Goal: Transaction & Acquisition: Purchase product/service

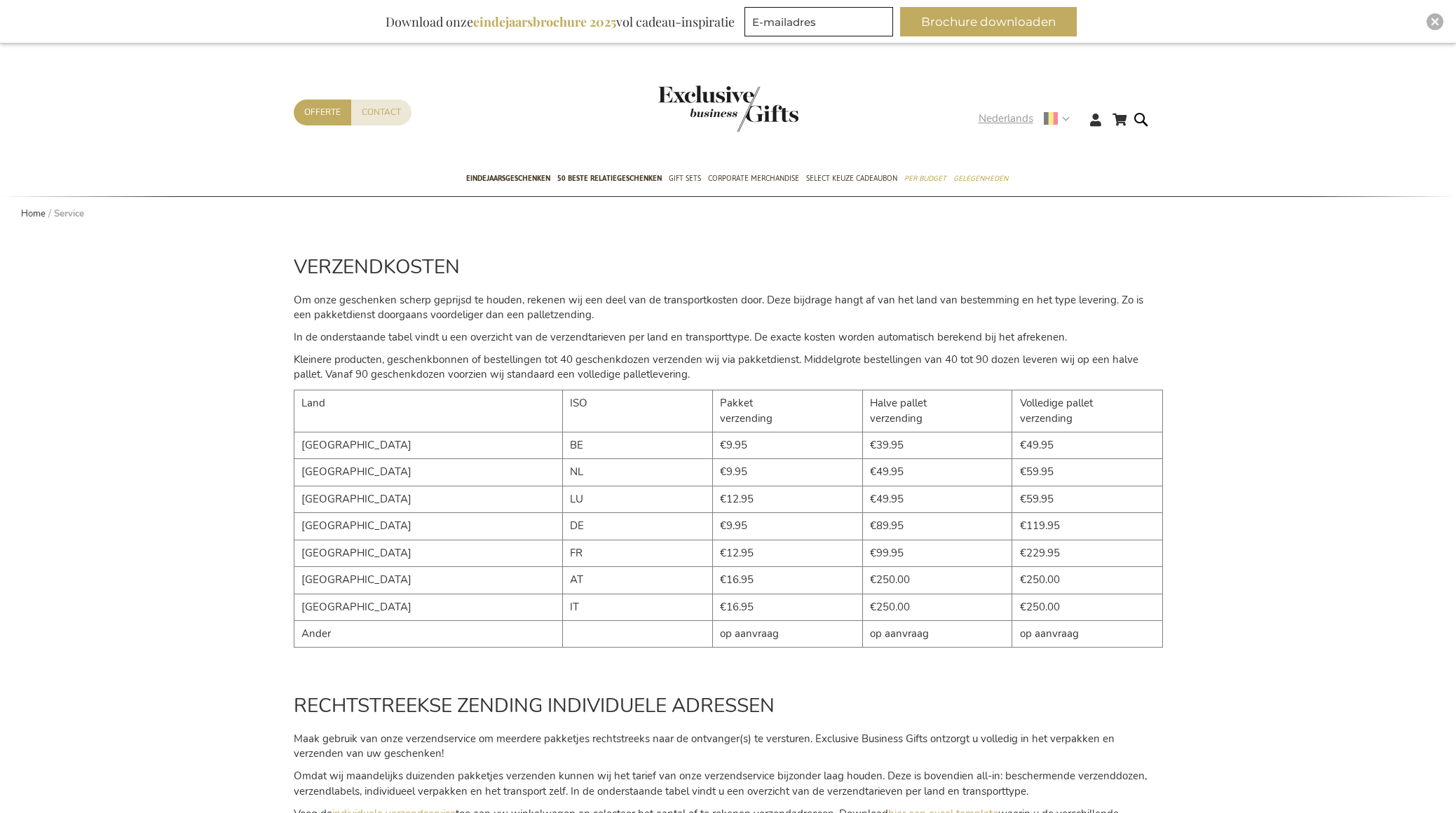
click at [990, 117] on span "Nederlands" at bounding box center [1006, 119] width 55 height 16
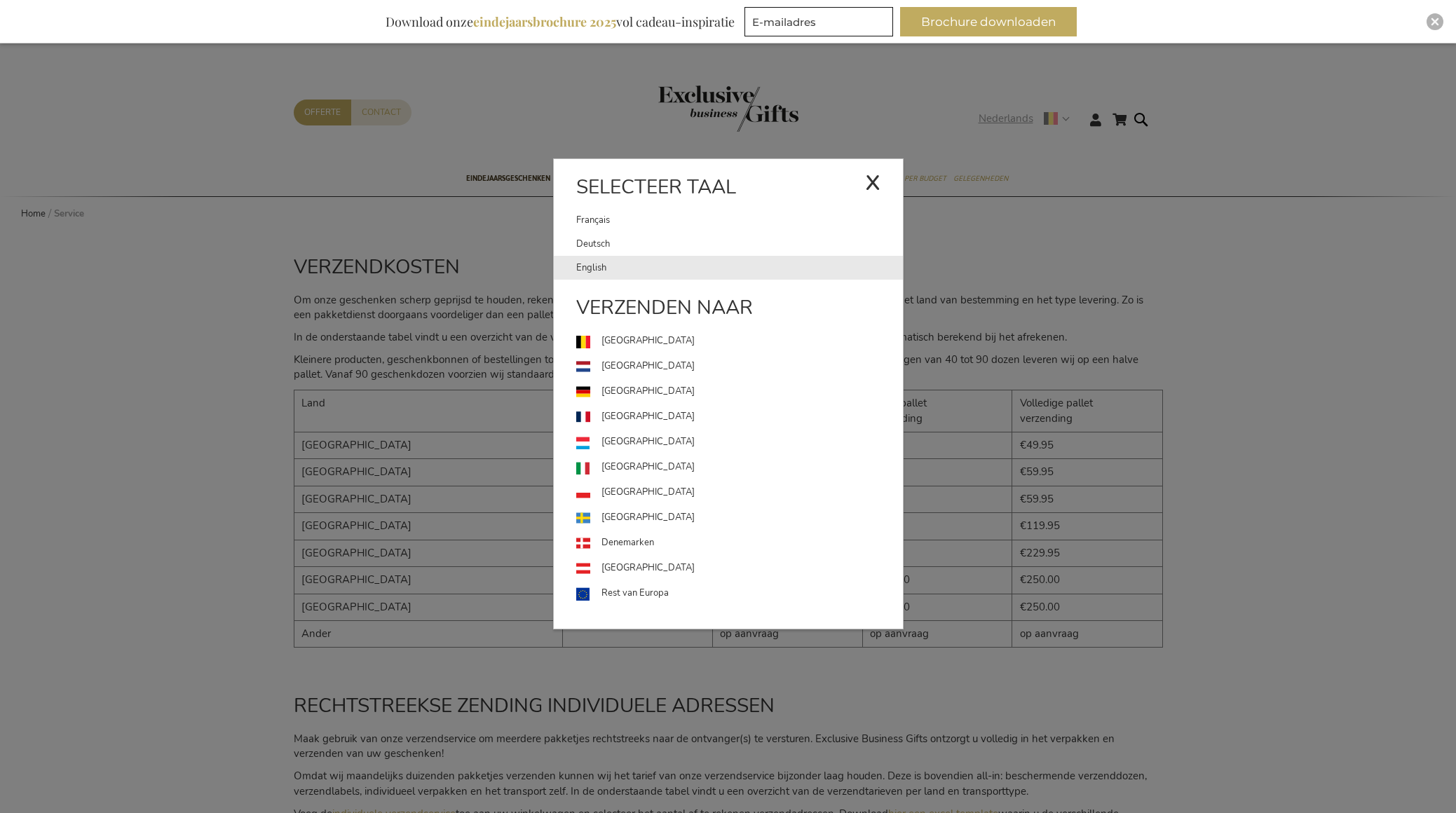
click at [635, 271] on link "English" at bounding box center [739, 268] width 327 height 24
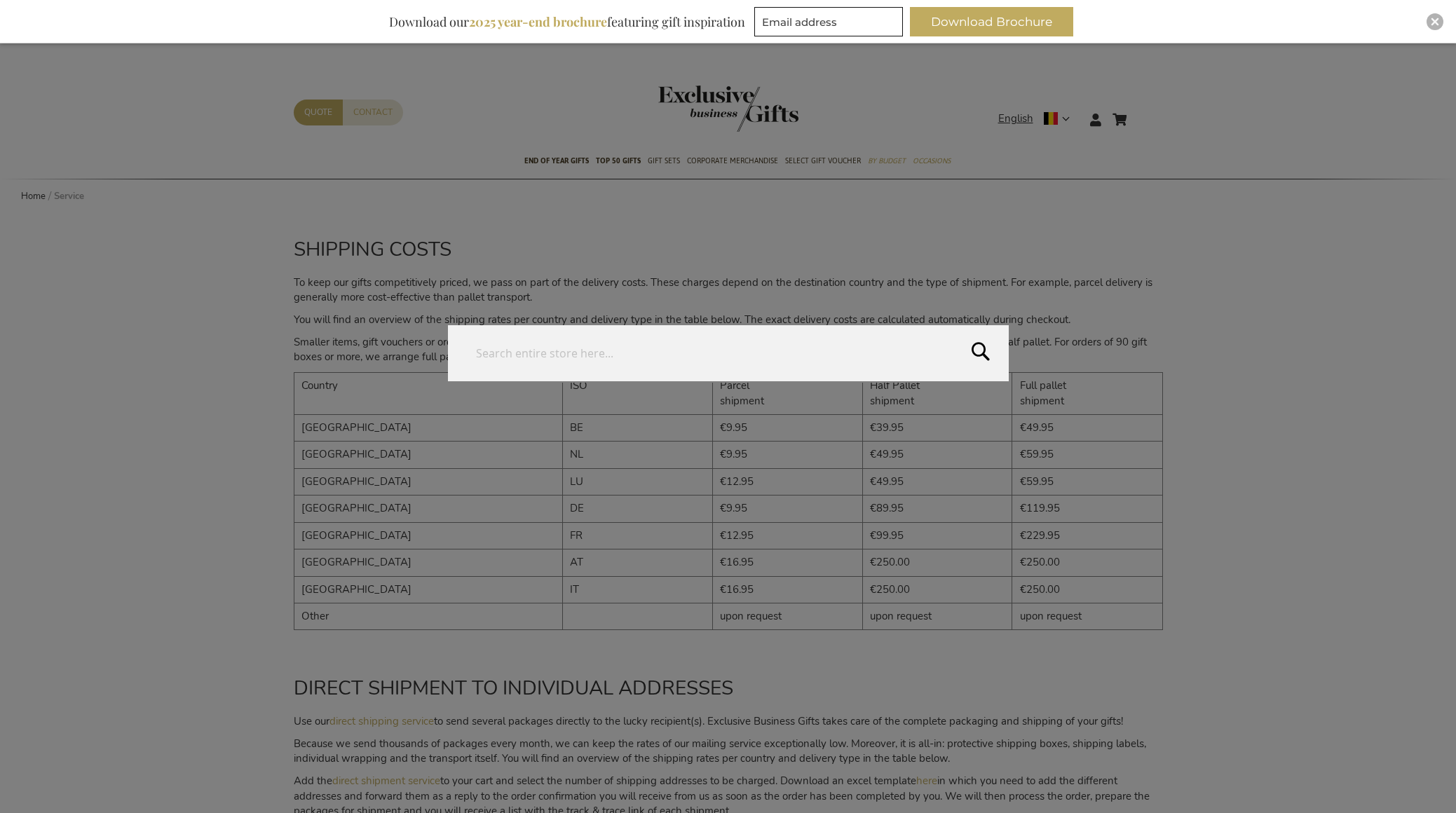
click at [1142, 111] on form "Search Search" at bounding box center [1144, 111] width 14 height 0
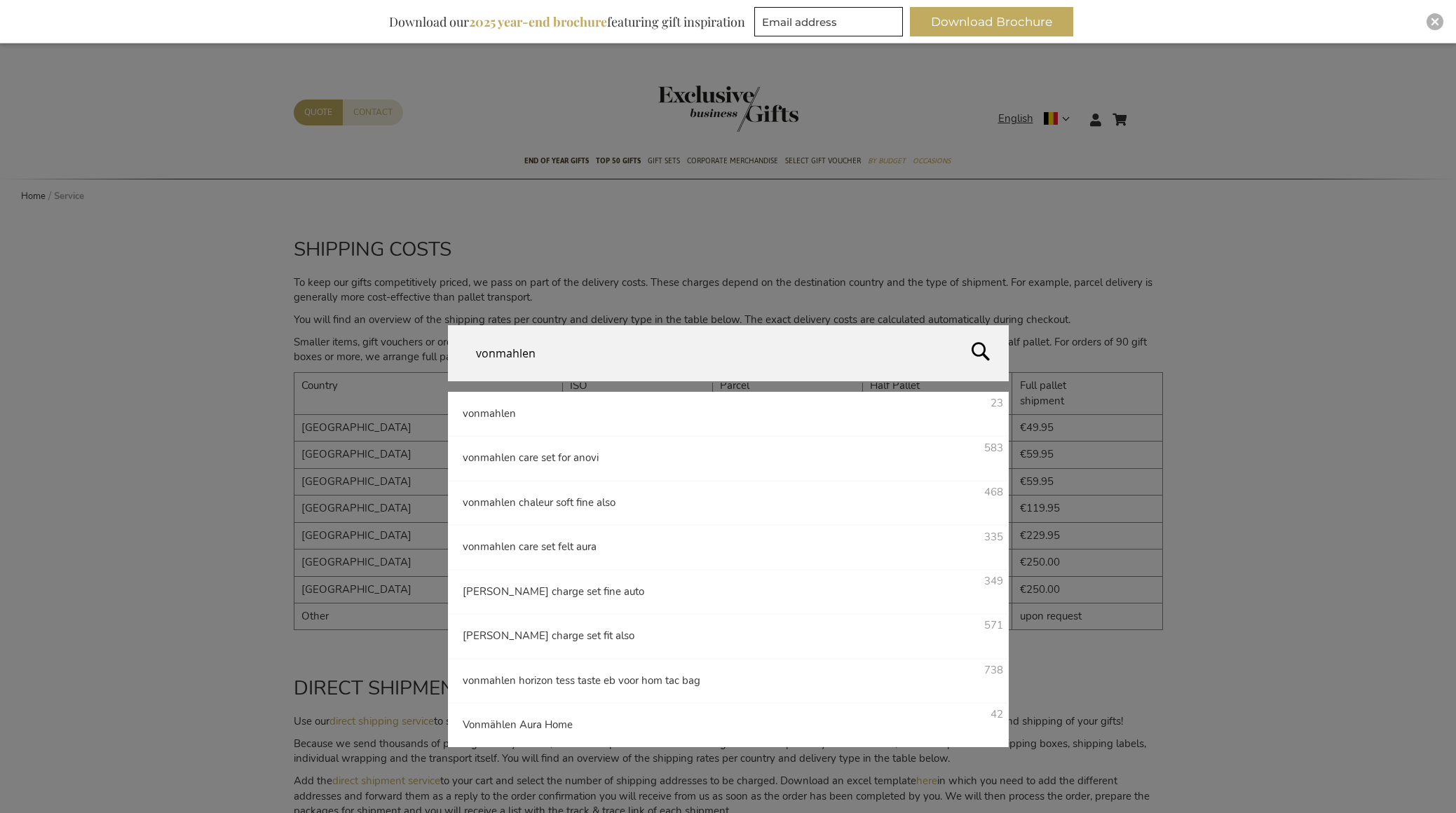
type input "vonmahlen"
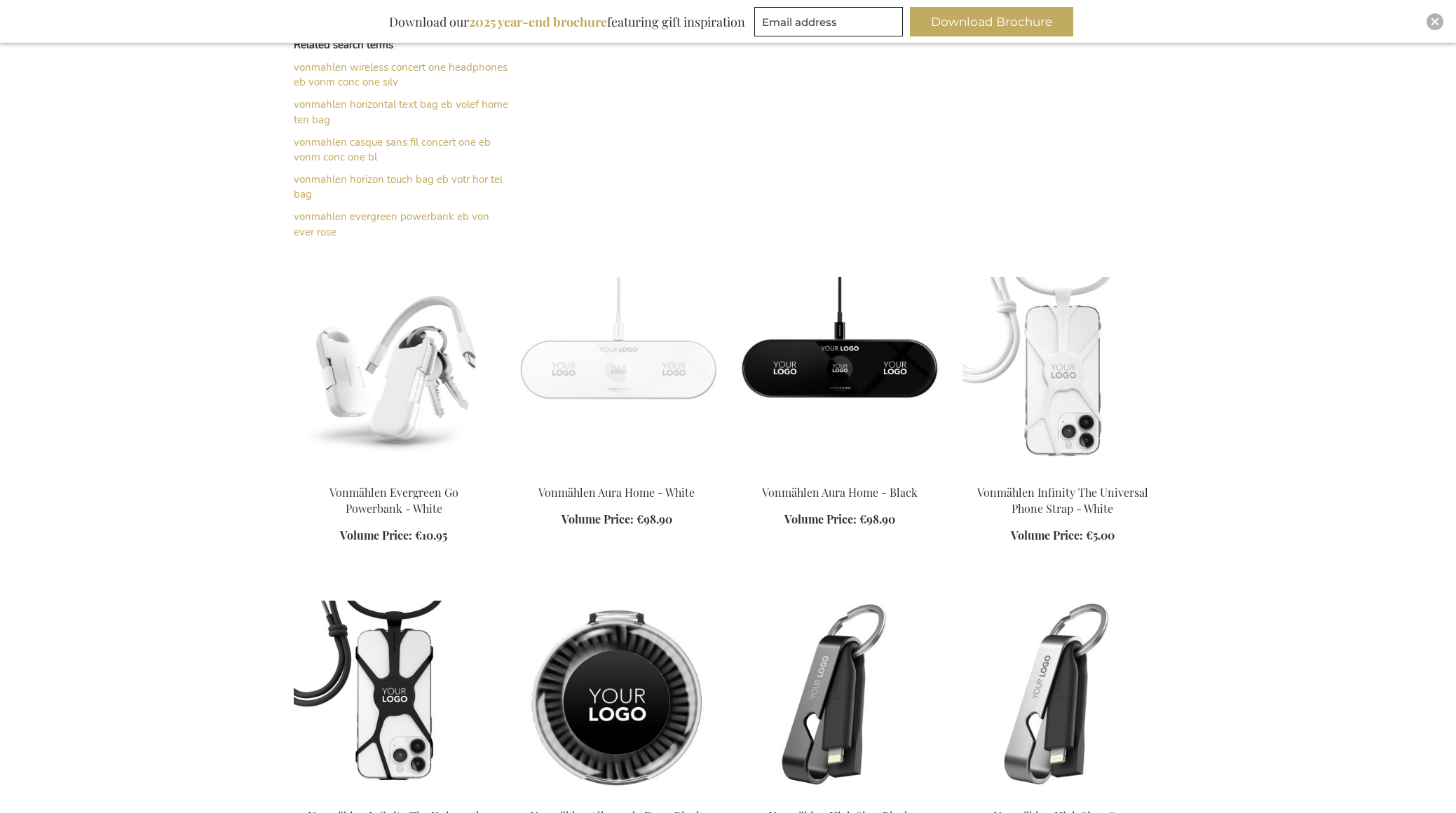
scroll to position [377, 0]
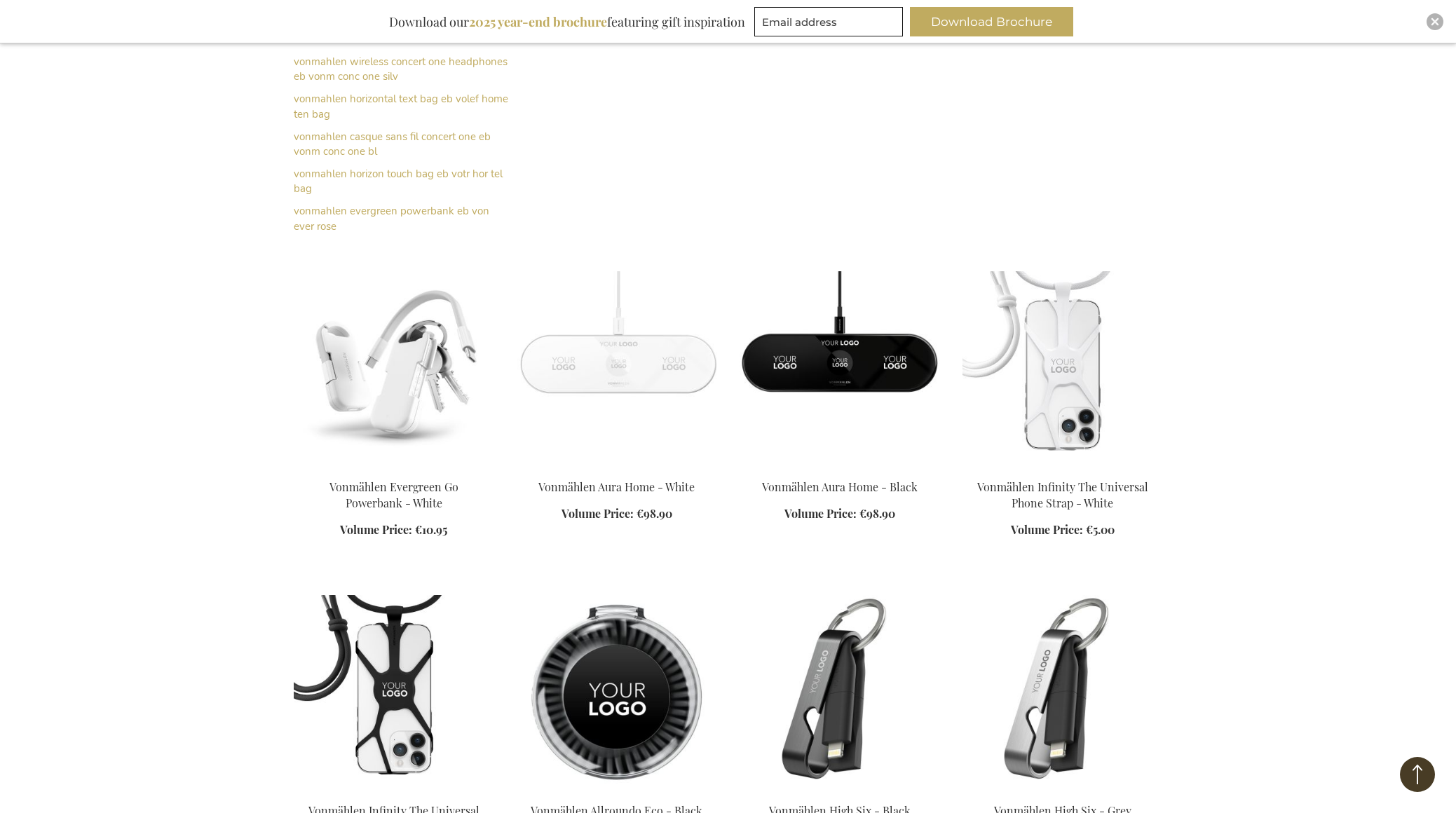
click at [374, 392] on img at bounding box center [394, 370] width 201 height 196
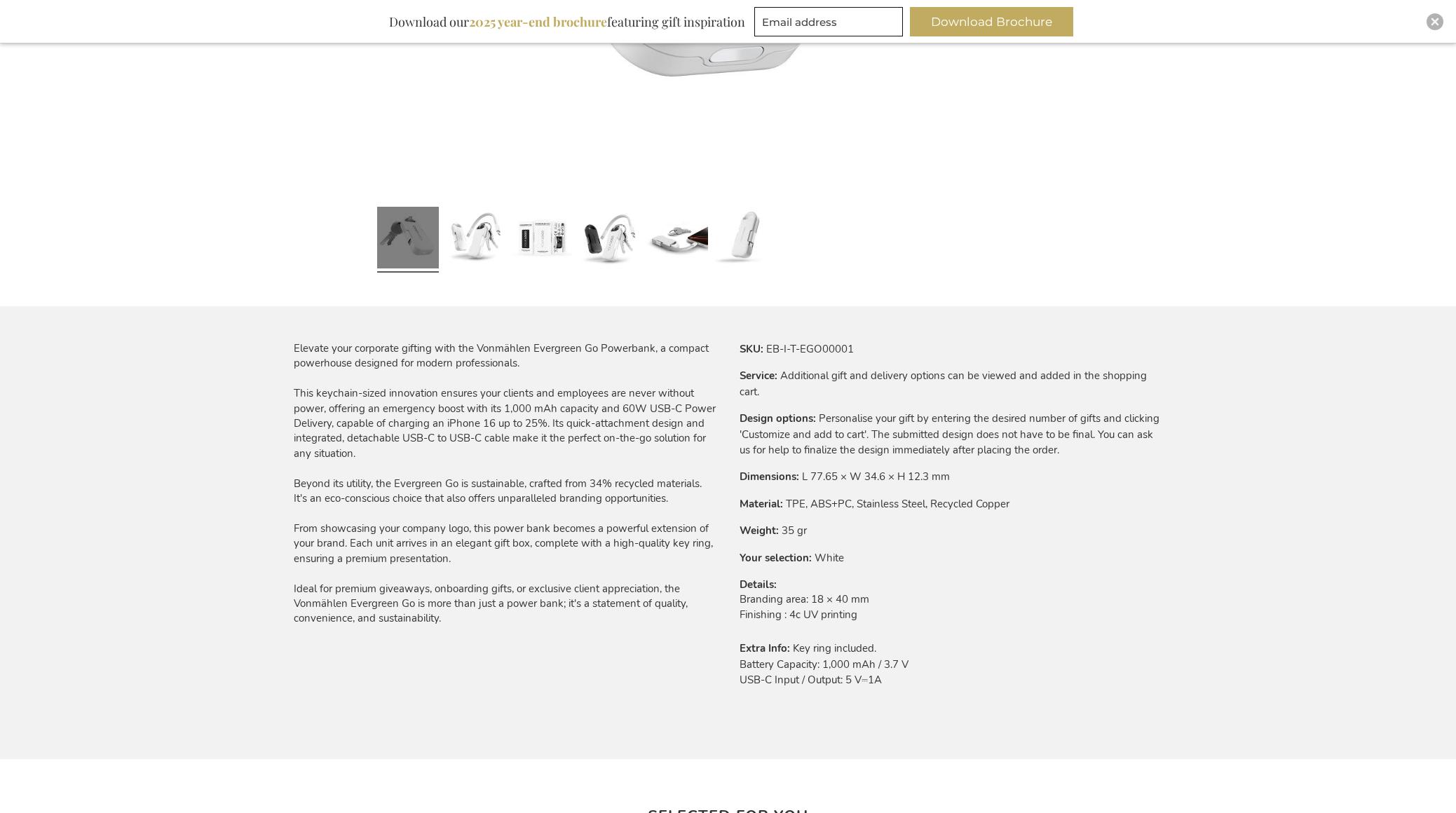
scroll to position [612, 0]
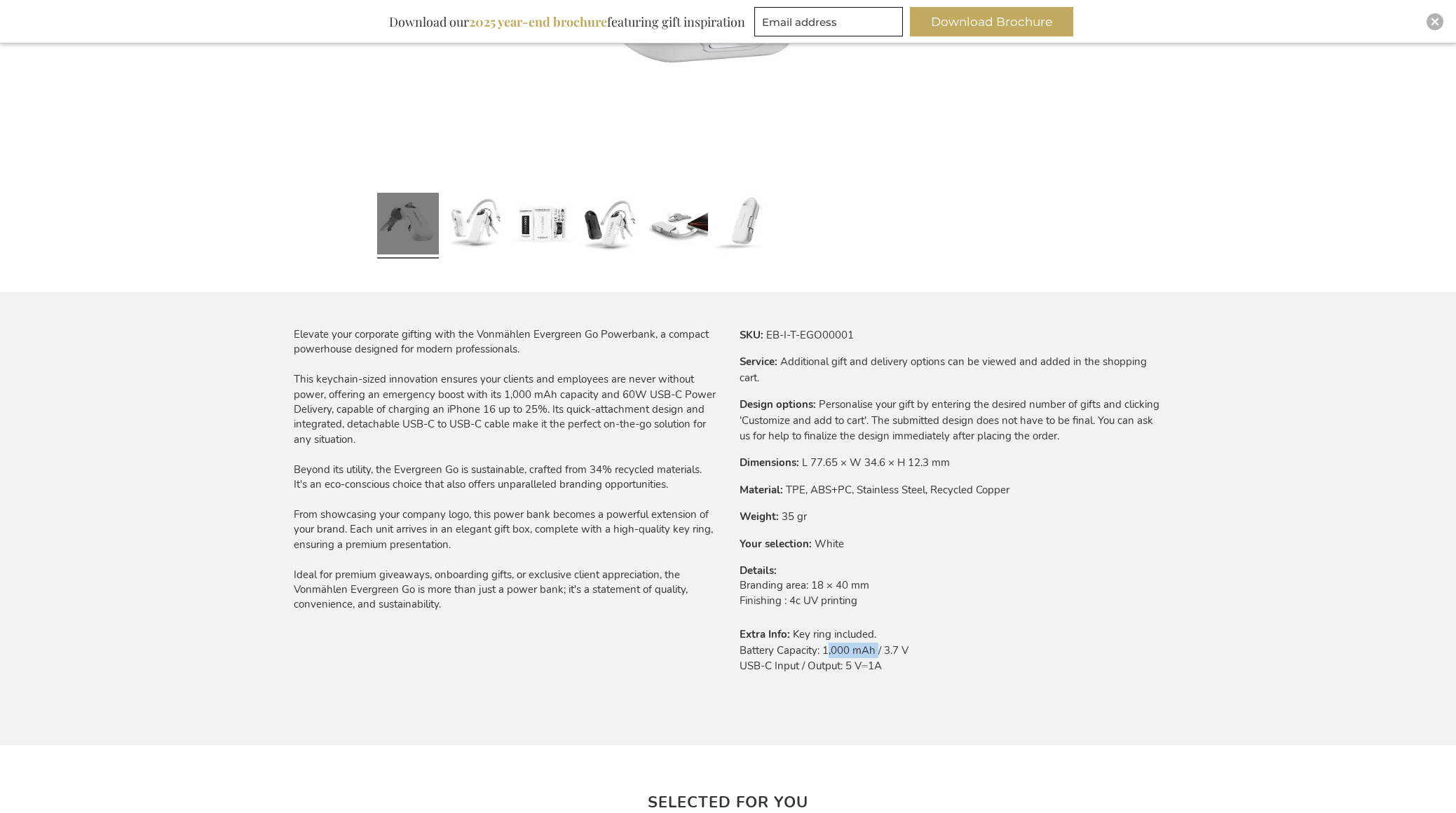
drag, startPoint x: 824, startPoint y: 652, endPoint x: 874, endPoint y: 649, distance: 50.1
click at [0, 0] on td "Key ring included. Battery Capacity: 1,000 mAh / 3.7 V USB-C Input / Output: 5 …" at bounding box center [0, 0] width 0 height 0
copy td "1,000 mAh"
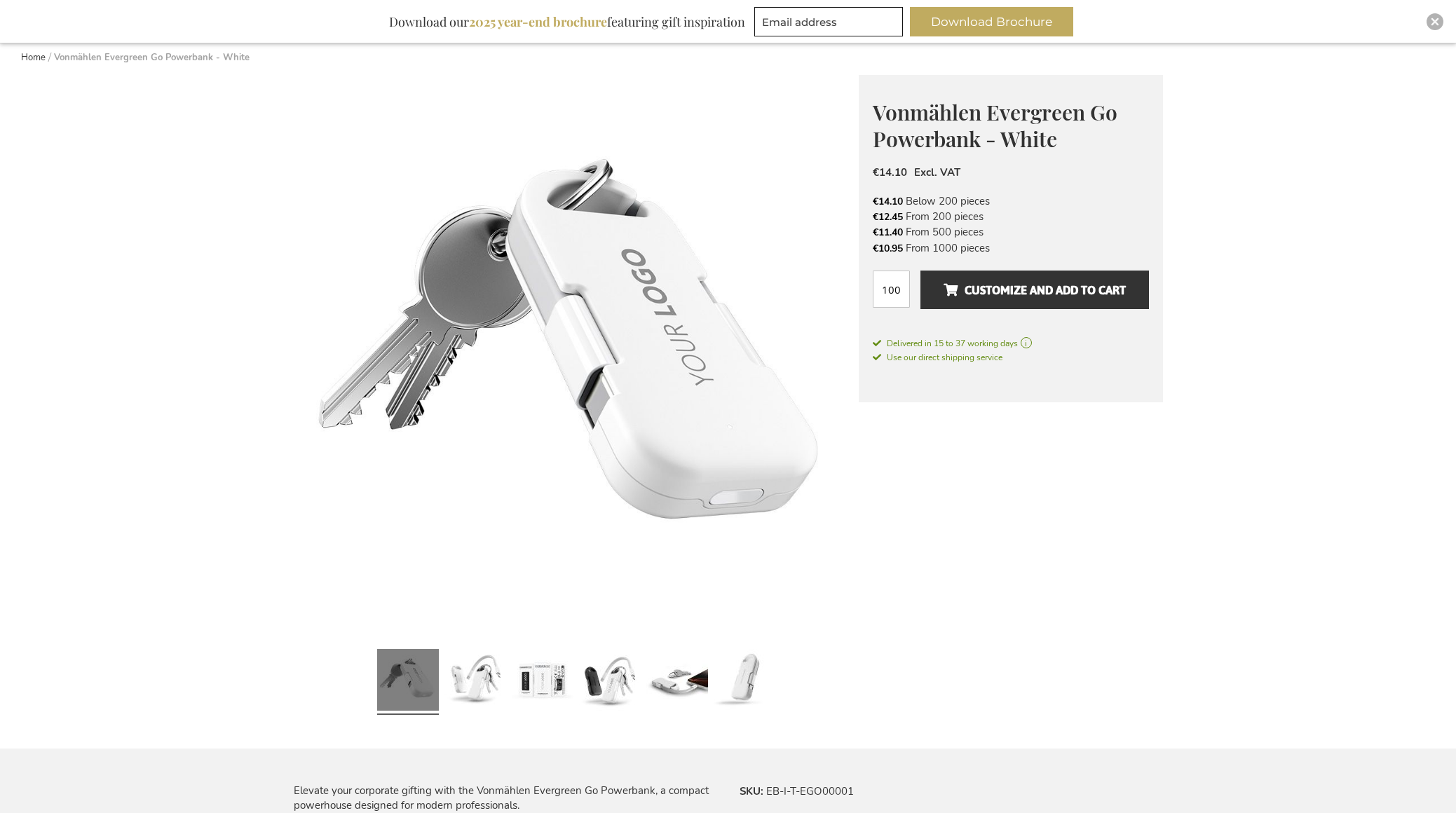
scroll to position [9, 0]
